Goal: Information Seeking & Learning: Learn about a topic

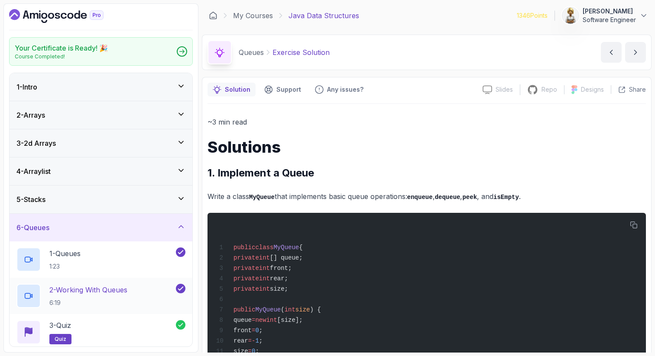
scroll to position [266, 0]
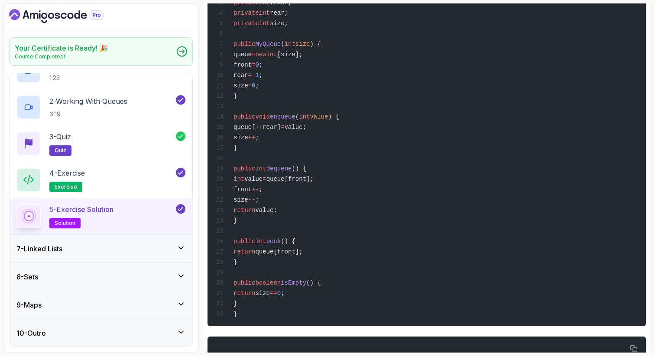
click at [193, 86] on div "Your Certificate is Ready! 🎉 Course Completed! 1 - Intro 2 - Arrays 3 - 2d Arra…" at bounding box center [100, 178] width 195 height 350
click at [88, 101] on p "2 - Working With Queues" at bounding box center [88, 101] width 78 height 10
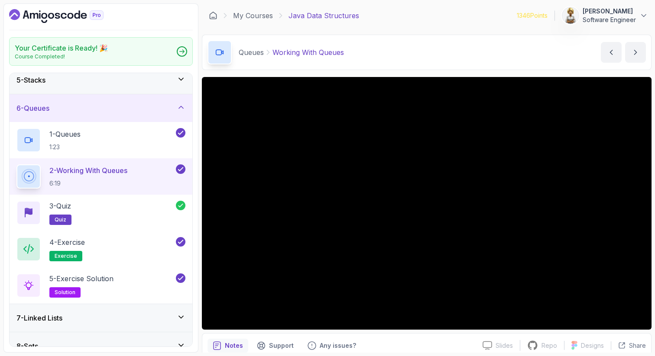
scroll to position [102, 0]
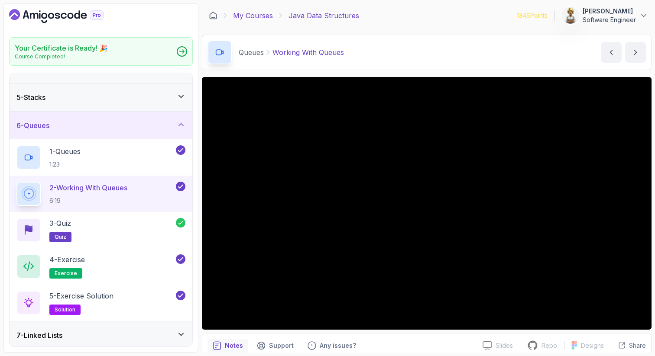
click at [261, 16] on link "My Courses" at bounding box center [253, 15] width 40 height 10
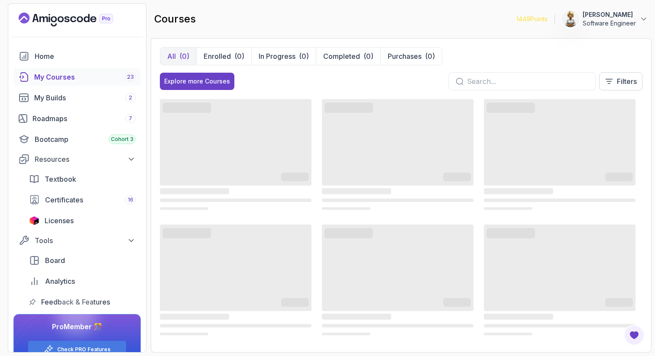
click at [65, 77] on div "My Courses 23" at bounding box center [84, 77] width 101 height 10
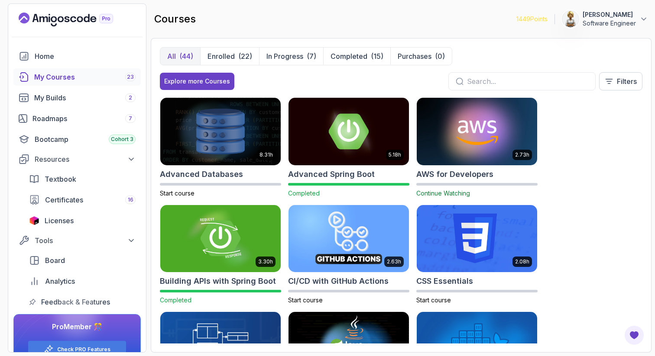
click at [573, 152] on div "8.31h Advanced Databases Start course 5.18h Advanced Spring Boot Completed 2.73…" at bounding box center [401, 220] width 483 height 246
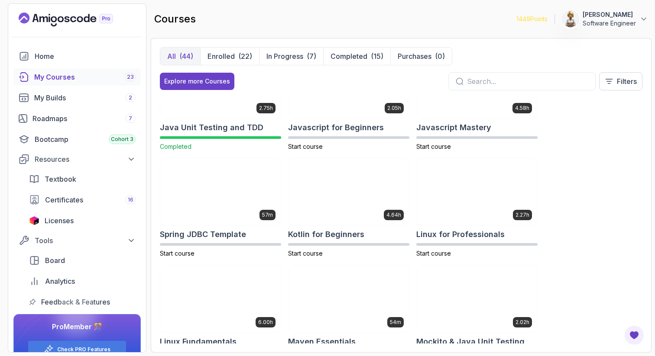
scroll to position [897, 0]
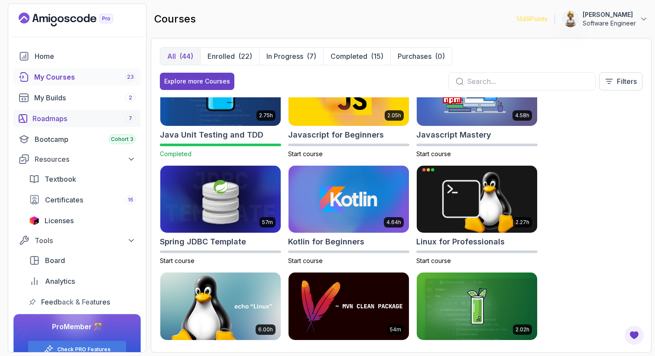
click at [84, 124] on link "Roadmaps 7" at bounding box center [76, 118] width 127 height 17
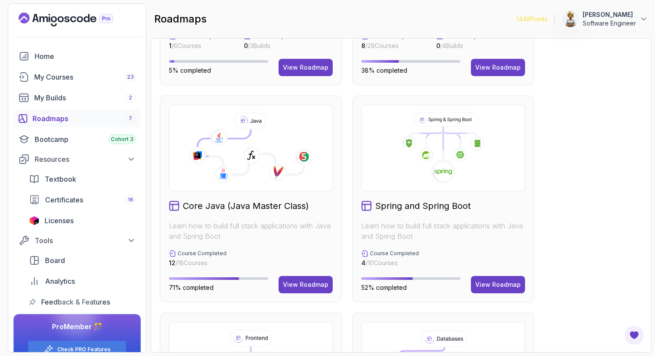
scroll to position [243, 0]
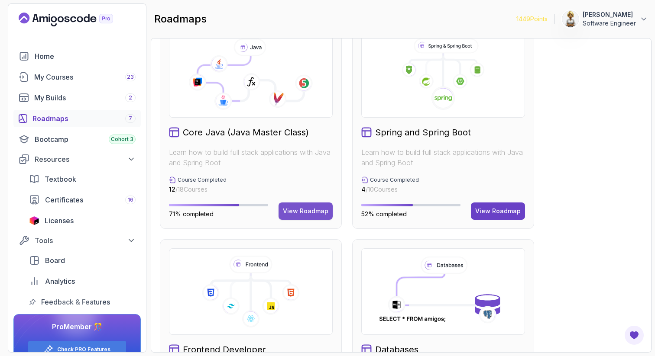
click at [301, 211] on div "View Roadmap" at bounding box center [305, 211] width 45 height 9
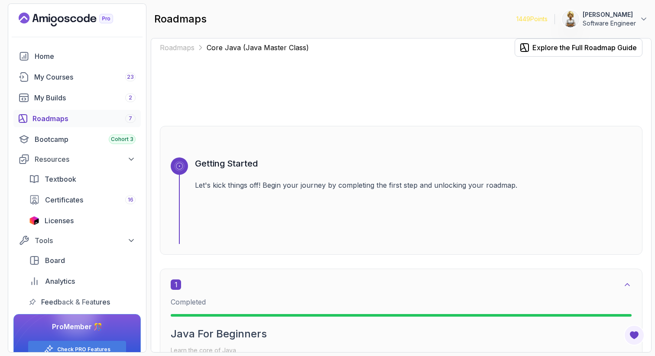
click at [647, 162] on div "Roadmaps Core Java (Java Master Class) Explore the Full Roadmap Guide Getting S…" at bounding box center [401, 195] width 501 height 315
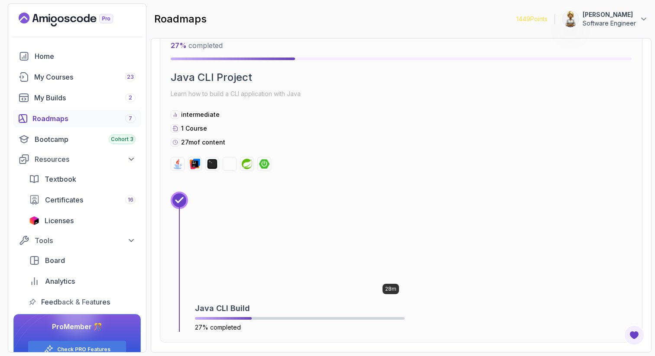
scroll to position [1323, 0]
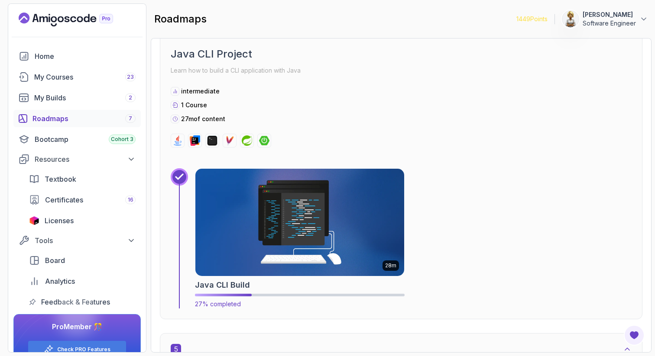
click at [266, 197] on img at bounding box center [299, 222] width 219 height 113
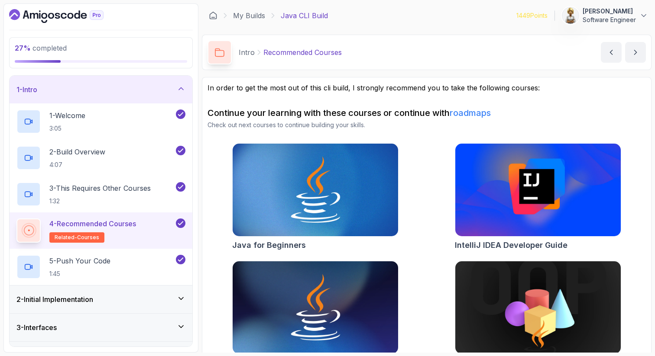
click at [179, 90] on icon at bounding box center [181, 88] width 9 height 9
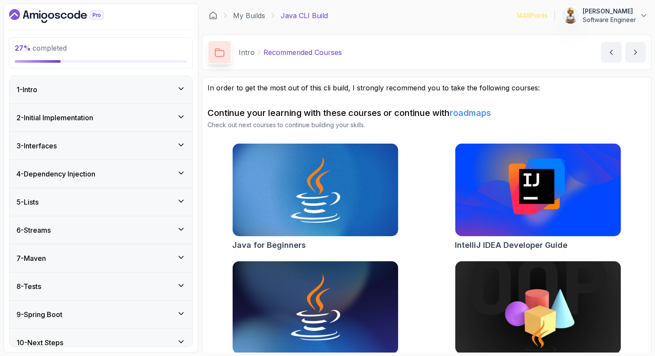
click at [183, 114] on icon at bounding box center [181, 117] width 9 height 9
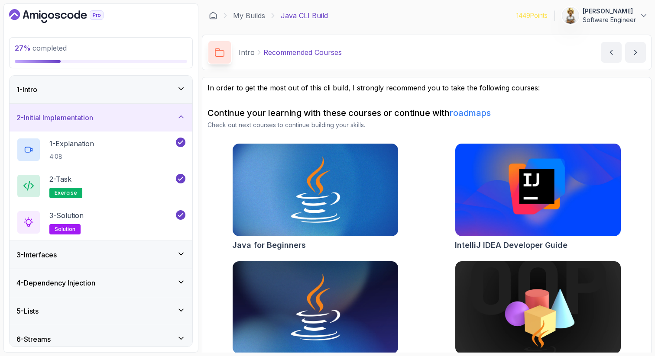
click at [183, 116] on icon at bounding box center [181, 117] width 9 height 9
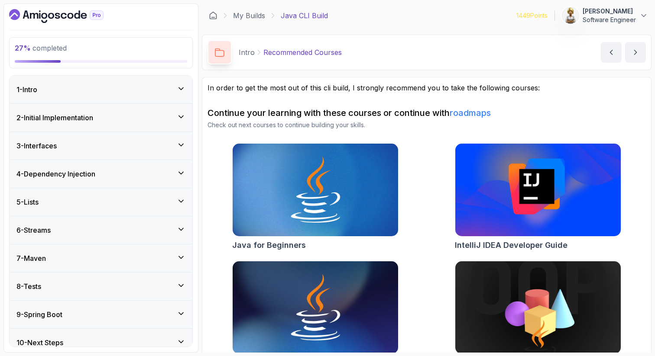
click at [181, 144] on icon at bounding box center [181, 145] width 9 height 9
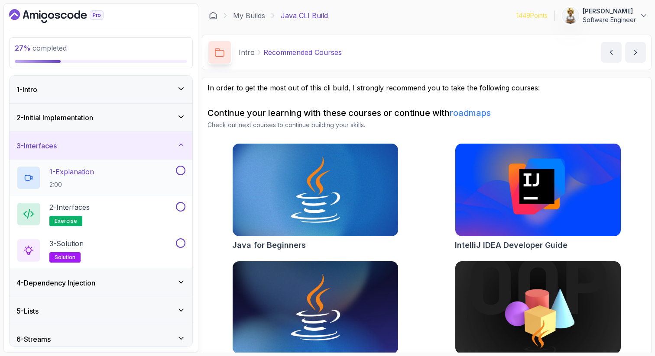
click at [110, 178] on div "1 - Explanation 2:00" at bounding box center [95, 178] width 158 height 24
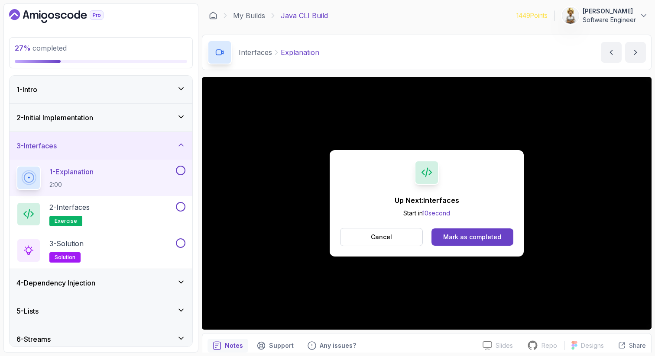
click at [182, 171] on button at bounding box center [181, 171] width 10 height 10
click at [491, 232] on button "Mark as completed" at bounding box center [472, 237] width 82 height 17
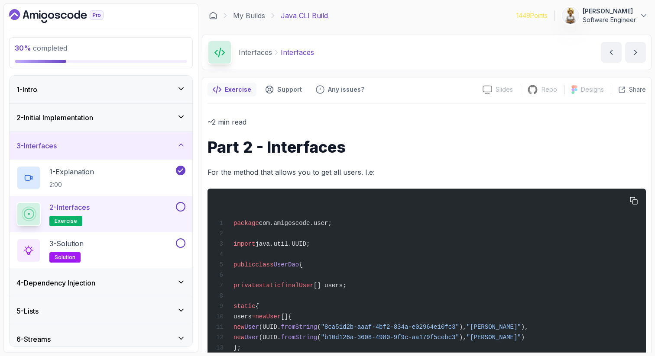
click at [348, 199] on div "package com.amigoscode.user; import java.util.UUID; public class [GEOGRAPHIC_DA…" at bounding box center [426, 311] width 424 height 234
click at [621, 250] on div "package com.amigoscode.user; import java.util.UUID; public class [GEOGRAPHIC_DA…" at bounding box center [426, 311] width 424 height 234
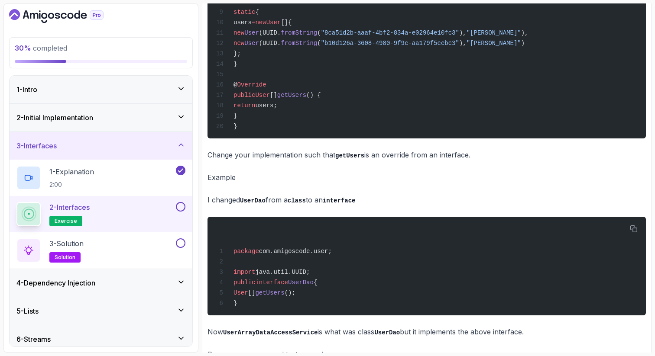
scroll to position [312, 0]
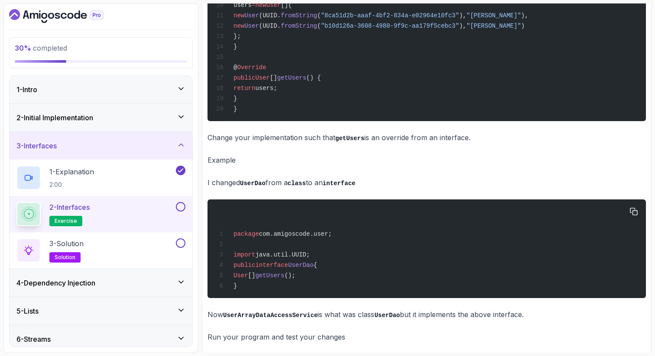
click at [273, 269] on span "interface" at bounding box center [271, 265] width 33 height 7
click at [317, 269] on span "{" at bounding box center [315, 265] width 3 height 7
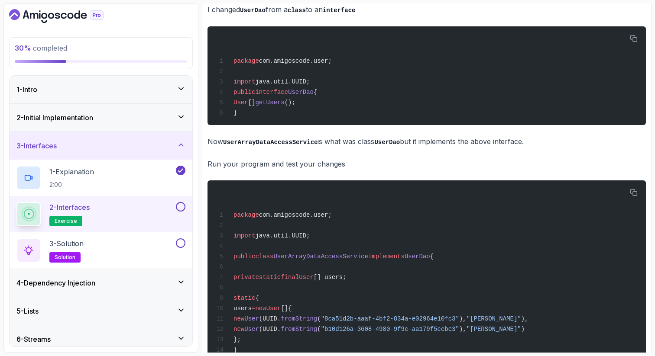
scroll to position [468, 0]
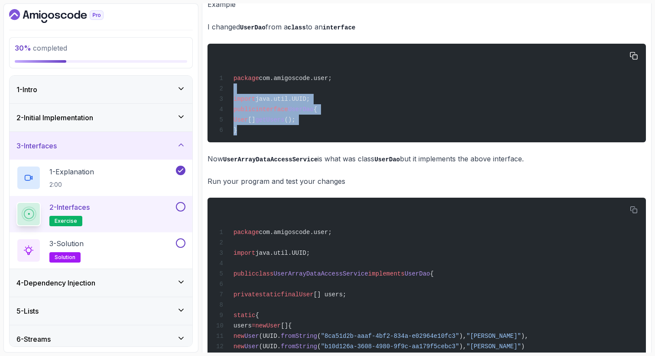
drag, startPoint x: 240, startPoint y: 141, endPoint x: 235, endPoint y: 96, distance: 45.3
click at [235, 96] on div "package com.amigoscode.user; import java.util.UUID; public interface UserDao { …" at bounding box center [426, 93] width 424 height 88
copy code "import java.util.UUID; public interface UserDao { User [] getUsers (); }"
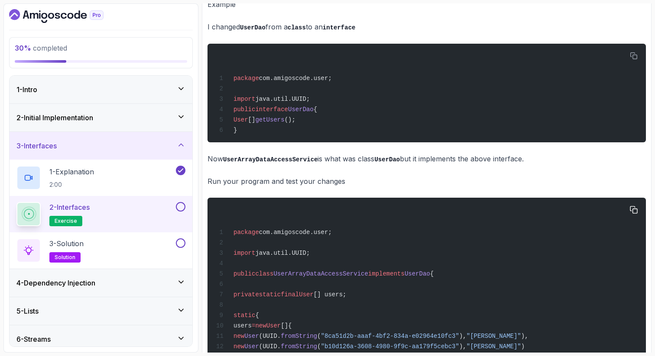
click at [343, 262] on div "package com.amigoscode.user; import java.util.UUID; public class UserArrayDataA…" at bounding box center [426, 320] width 424 height 234
drag, startPoint x: 282, startPoint y: 287, endPoint x: 376, endPoint y: 290, distance: 94.5
click at [376, 278] on span "public class UserArrayDataAccessService implements UserDao {" at bounding box center [324, 274] width 217 height 7
copy span "UserArrayDataAccessService"
